Goal: Check status: Check status

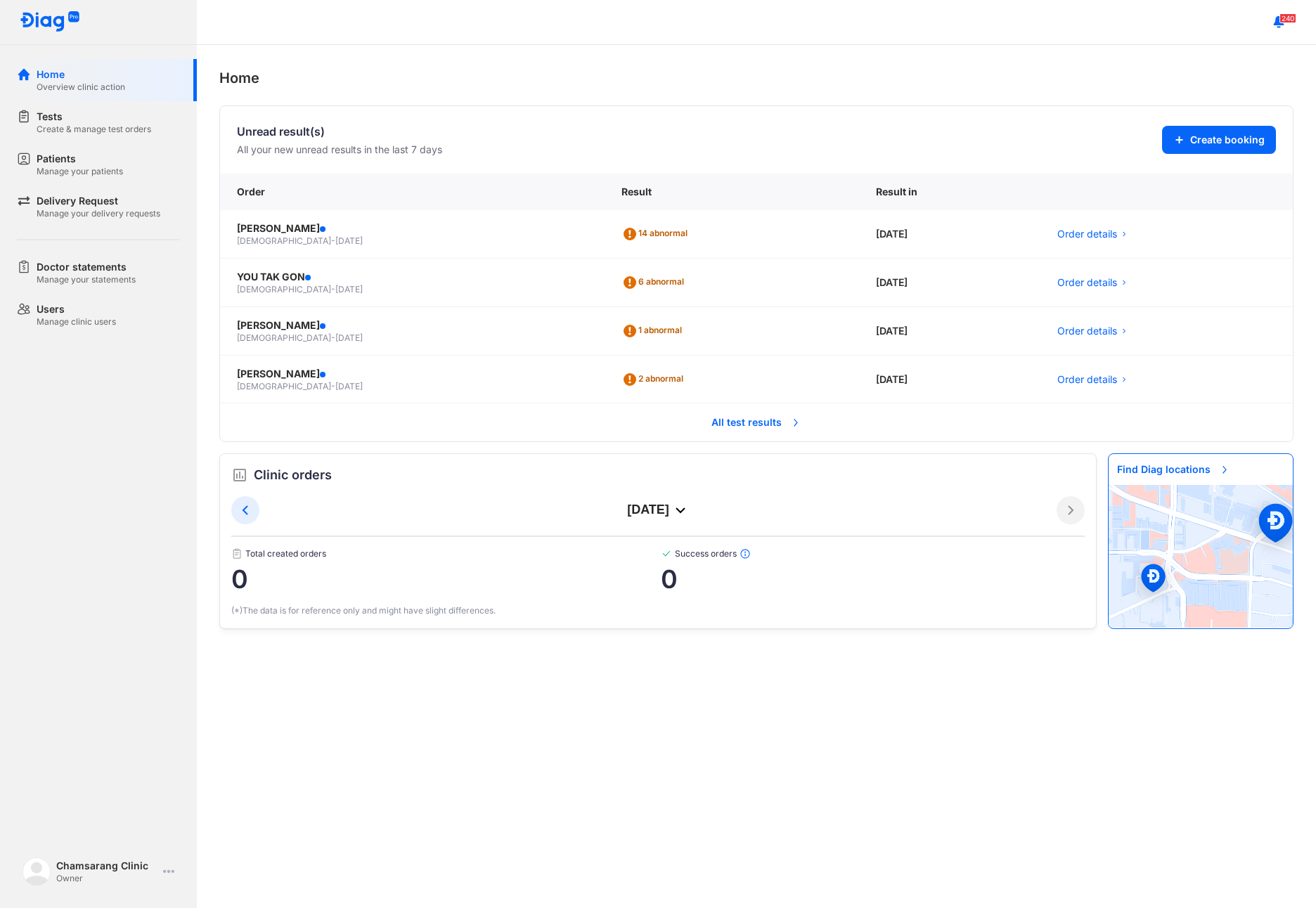
click at [739, 425] on span "All test results" at bounding box center [756, 422] width 107 height 31
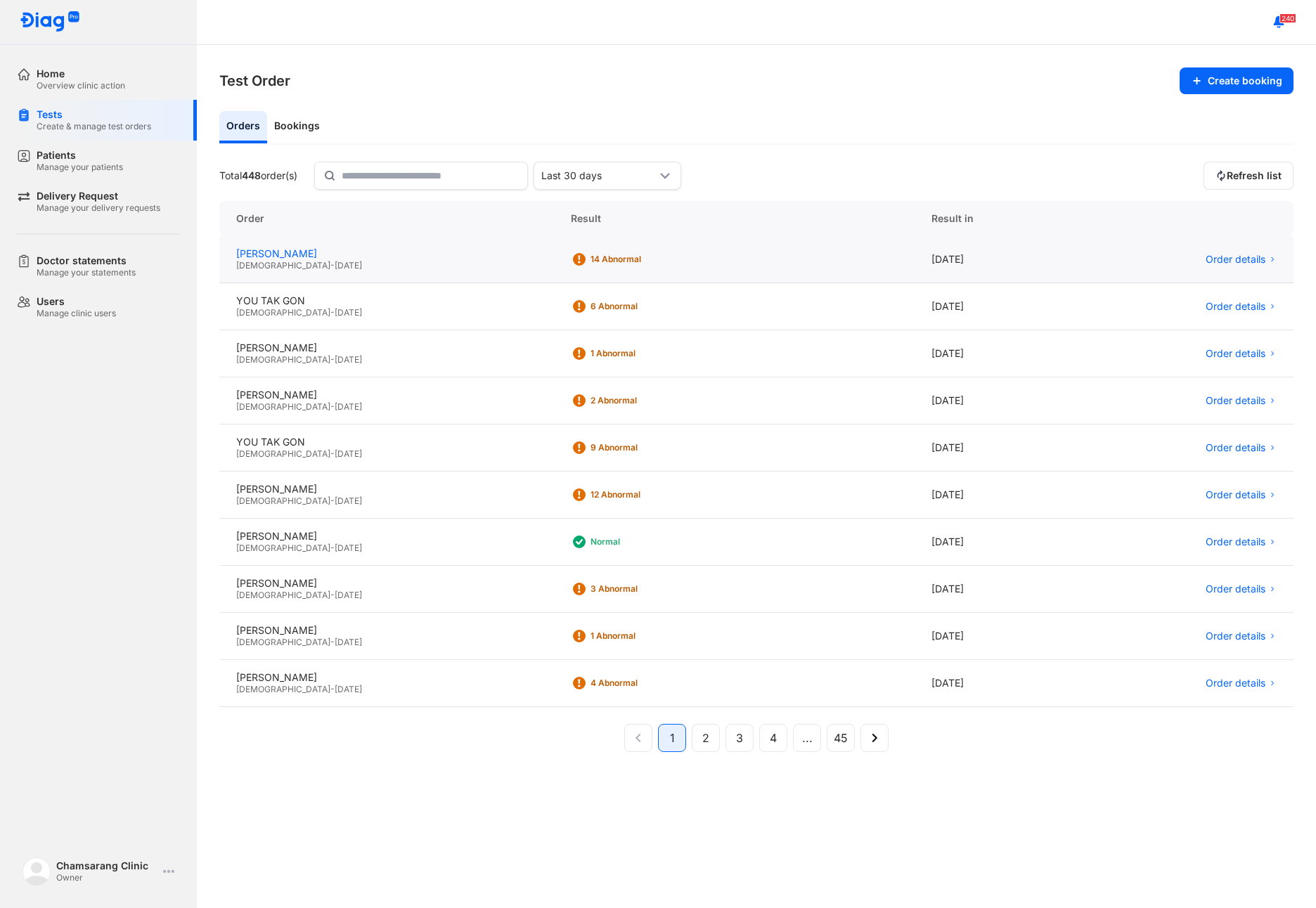
click at [291, 257] on div "[PERSON_NAME]" at bounding box center [386, 254] width 301 height 13
